Goal: Information Seeking & Learning: Learn about a topic

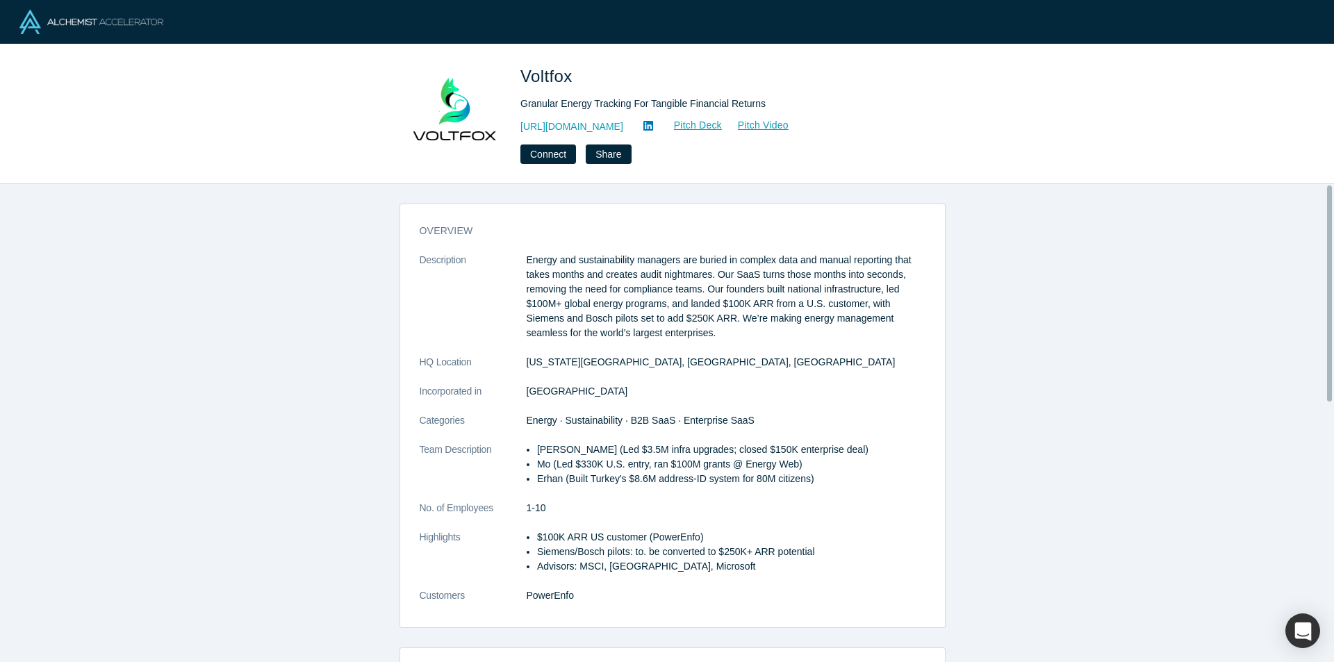
click at [607, 404] on dl "Description Energy and sustainability managers are buried in complex data and m…" at bounding box center [673, 435] width 506 height 365
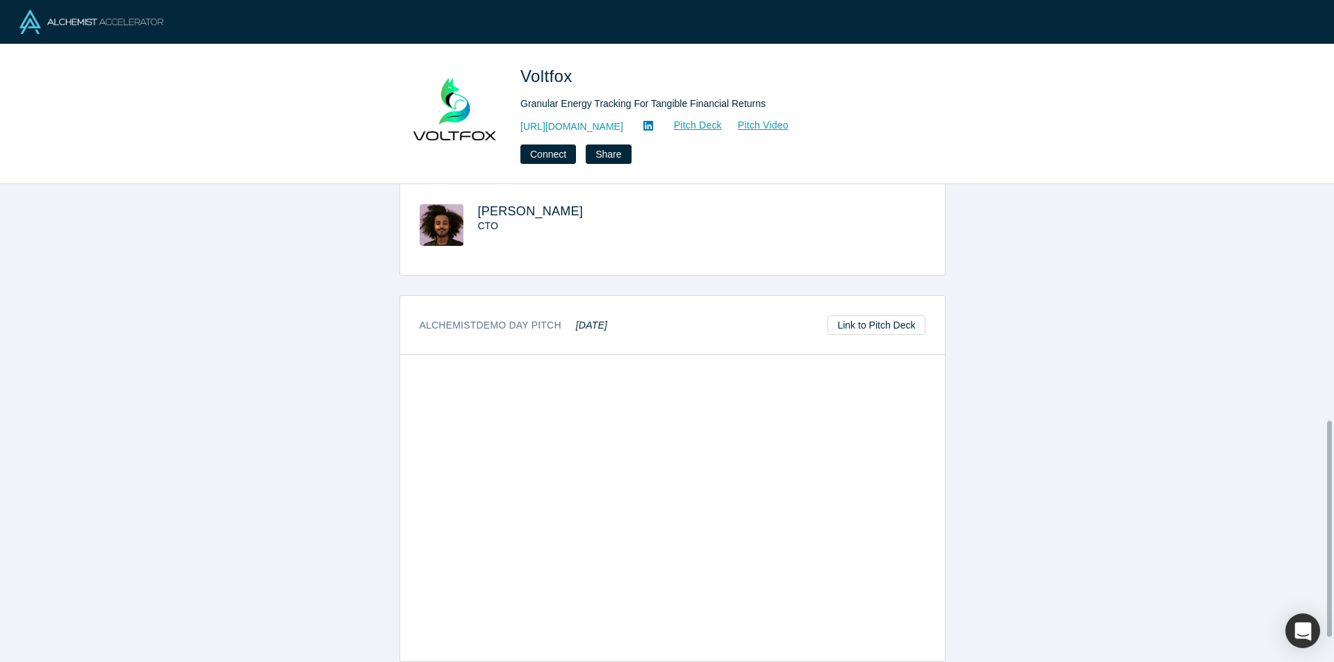
scroll to position [417, 0]
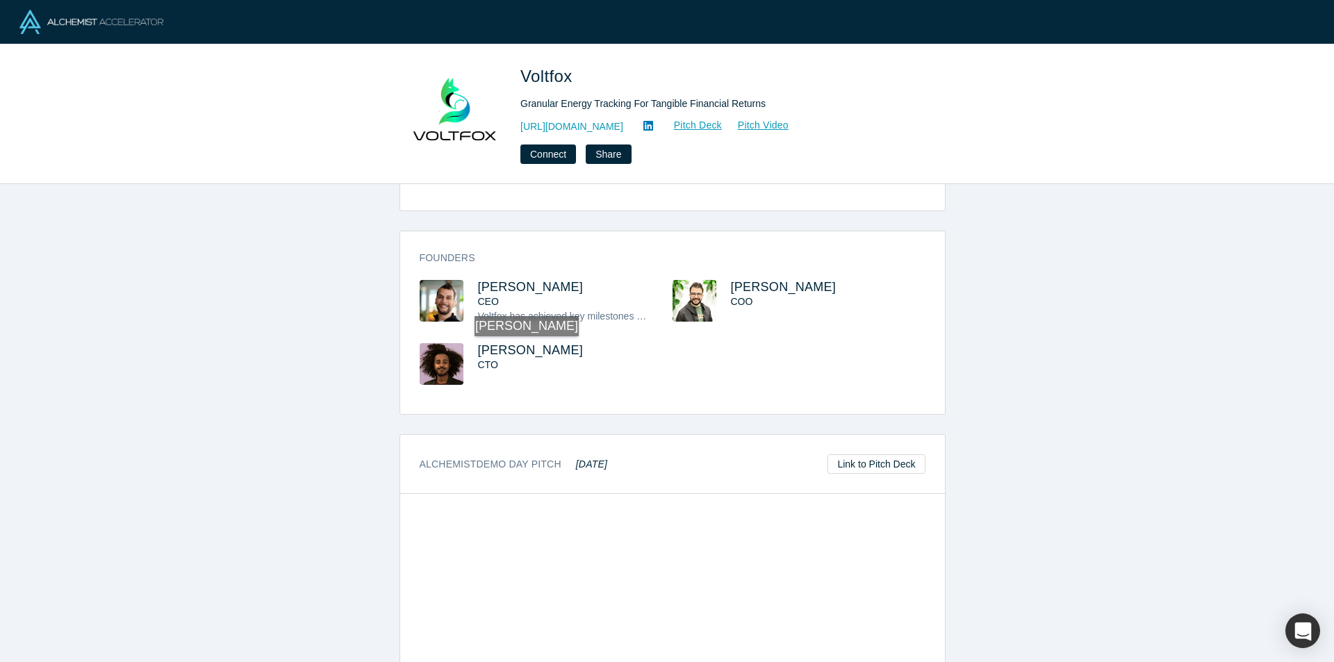
click at [518, 350] on span "Mohamed Hassan" at bounding box center [531, 350] width 106 height 14
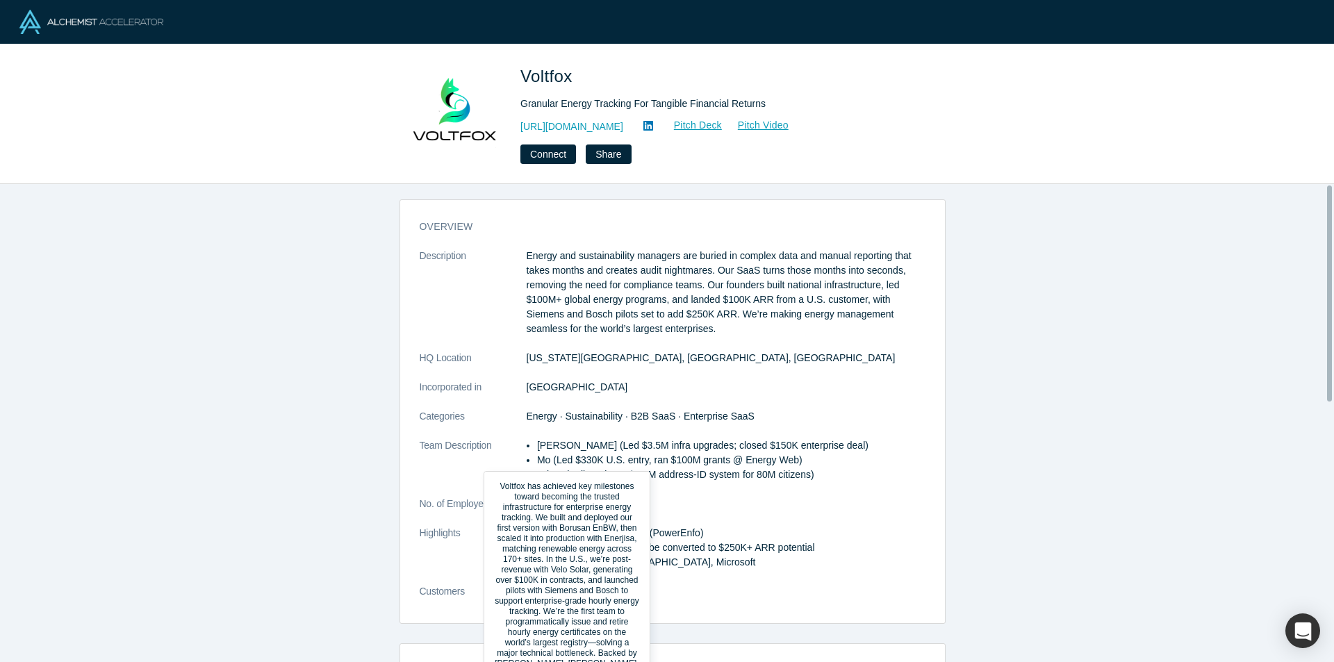
scroll to position [0, 0]
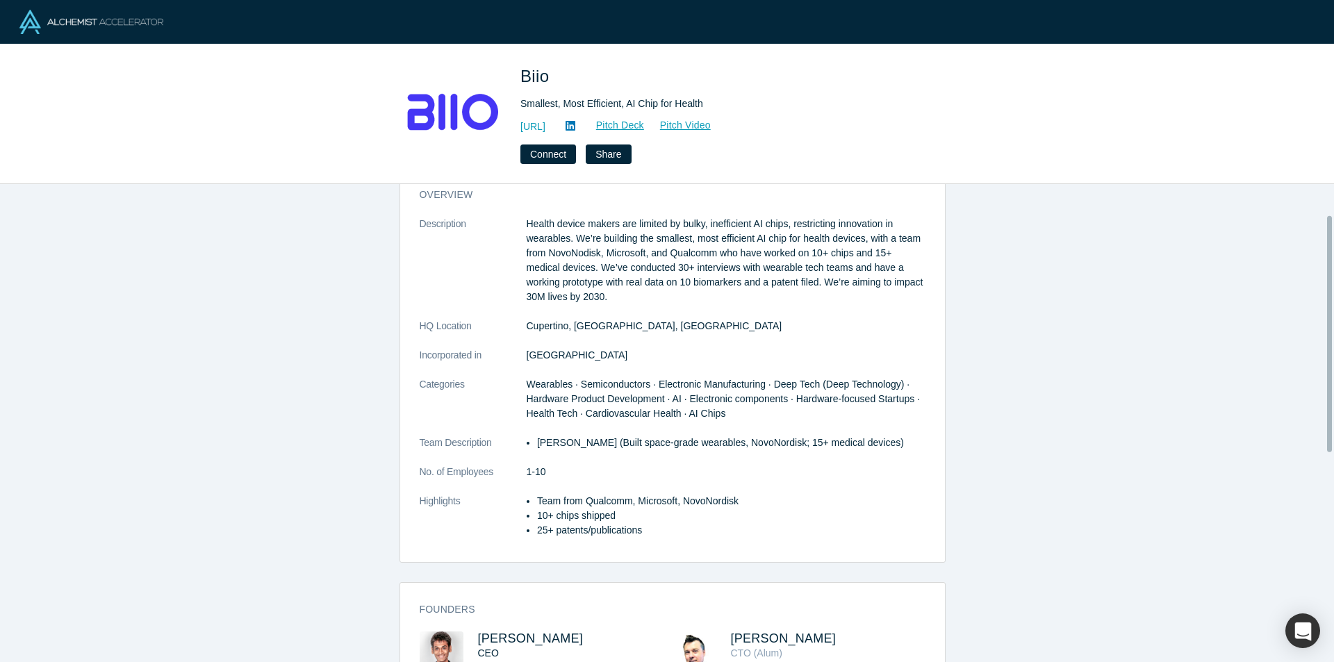
scroll to position [69, 0]
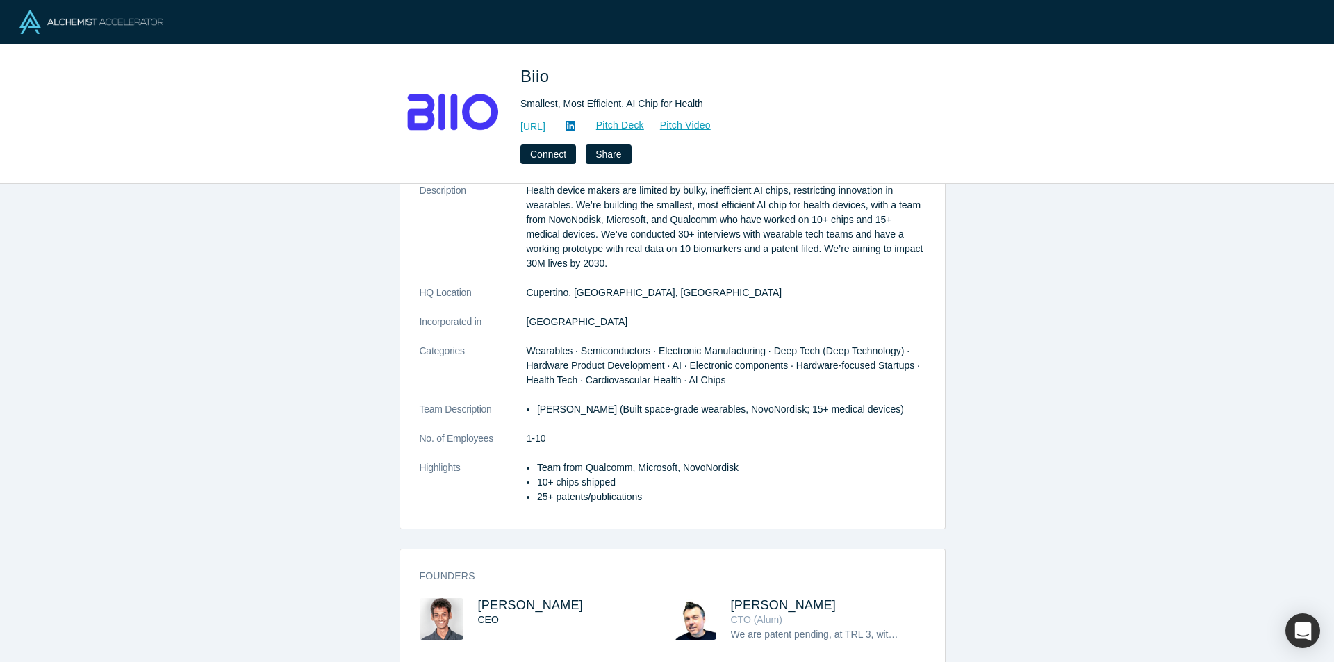
drag, startPoint x: 515, startPoint y: 126, endPoint x: 585, endPoint y: 124, distance: 70.2
click at [585, 124] on div "Biio Smallest, Most Efficient, AI Chip for Health [URL] Pitch Deck Pitch Video …" at bounding box center [667, 114] width 546 height 100
